Goal: Task Accomplishment & Management: Manage account settings

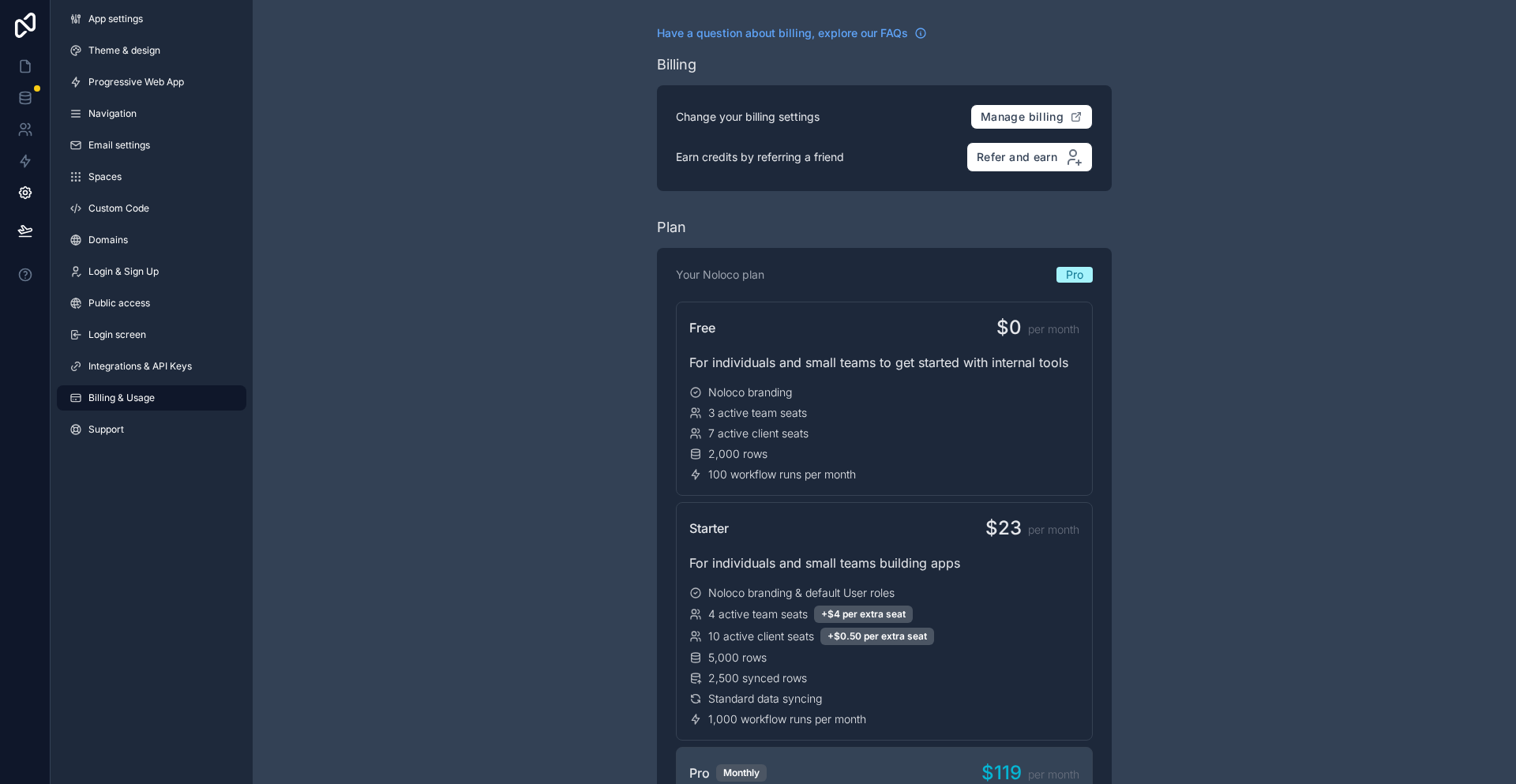
scroll to position [1596, 0]
